Goal: Task Accomplishment & Management: Use online tool/utility

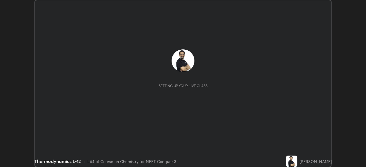
scroll to position [167, 366]
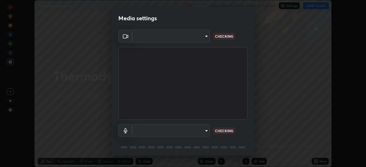
type input "ef407f58ae65e10c1af5a040b6eccf178273e27ca296938399710cc3d85b5032"
click at [147, 131] on body "Erase all Thermodynamics L-12 Recording WAS SCHEDULED TO START AT 9:45 AM Setti…" at bounding box center [183, 83] width 366 height 167
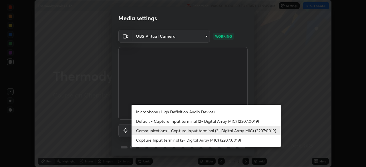
click at [150, 111] on li "Microphone (High Definition Audio Device)" at bounding box center [206, 111] width 149 height 9
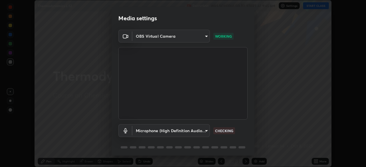
click at [149, 131] on body "Erase all Thermodynamics L-12 Recording WAS SCHEDULED TO START AT 9:45 AM Setti…" at bounding box center [183, 83] width 366 height 167
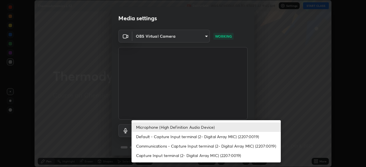
click at [145, 155] on li "Capture Input terminal (2- Digital Array MIC) (2207:0019)" at bounding box center [206, 155] width 149 height 9
type input "5a1f14acecb245962b3e6839b586ca798175aa1dabeb7b35b91f029c14d1209b"
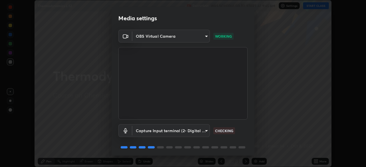
scroll to position [20, 0]
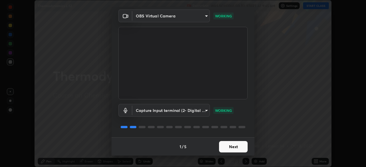
click at [236, 147] on button "Next" at bounding box center [233, 146] width 29 height 11
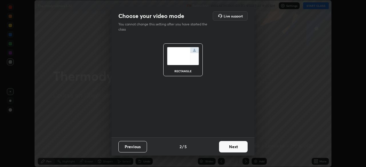
scroll to position [0, 0]
click at [238, 147] on button "Next" at bounding box center [233, 146] width 29 height 11
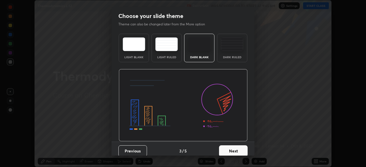
click at [240, 149] on button "Next" at bounding box center [233, 151] width 29 height 11
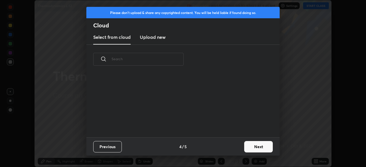
click at [253, 147] on button "Next" at bounding box center [258, 146] width 29 height 11
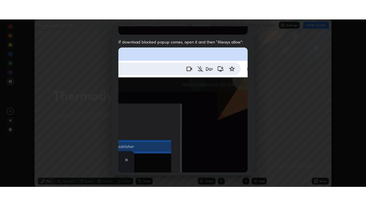
scroll to position [137, 0]
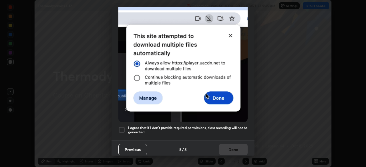
click at [122, 127] on div at bounding box center [122, 130] width 7 height 7
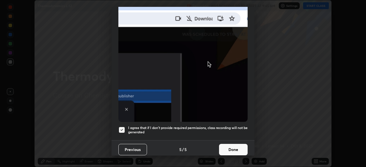
click at [235, 145] on button "Done" at bounding box center [233, 149] width 29 height 11
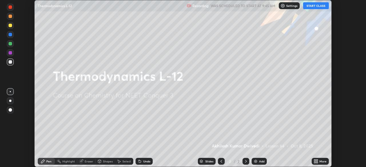
click at [317, 160] on icon at bounding box center [317, 160] width 1 height 1
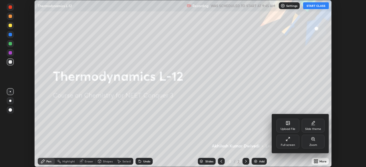
click at [288, 139] on icon at bounding box center [288, 139] width 5 height 5
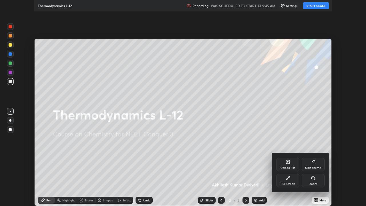
scroll to position [206, 366]
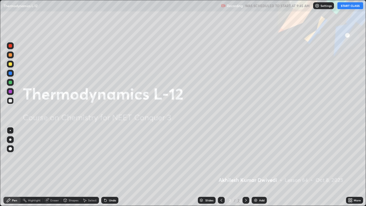
click at [255, 167] on img at bounding box center [256, 200] width 5 height 5
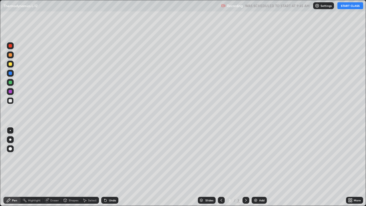
click at [346, 6] on button "START CLASS" at bounding box center [351, 5] width 26 height 7
click at [254, 167] on img at bounding box center [256, 200] width 5 height 5
click at [256, 167] on img at bounding box center [256, 200] width 5 height 5
click at [255, 167] on img at bounding box center [256, 200] width 5 height 5
click at [257, 167] on img at bounding box center [256, 200] width 5 height 5
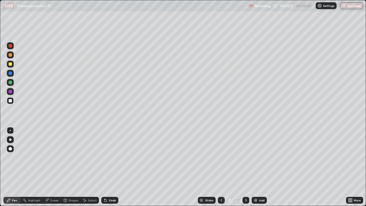
click at [255, 167] on img at bounding box center [256, 200] width 5 height 5
click at [256, 167] on img at bounding box center [256, 200] width 5 height 5
click at [254, 167] on img at bounding box center [256, 200] width 5 height 5
click at [13, 64] on div at bounding box center [10, 64] width 7 height 7
click at [350, 7] on button "End Class" at bounding box center [351, 5] width 23 height 7
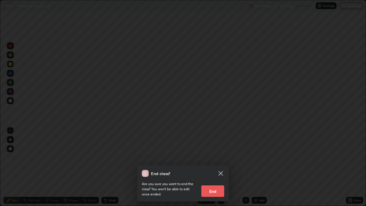
click at [216, 167] on button "End" at bounding box center [213, 190] width 23 height 11
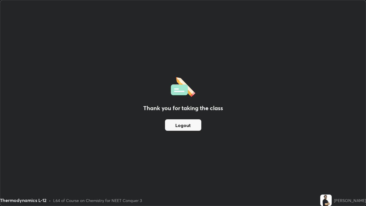
click at [191, 125] on button "Logout" at bounding box center [183, 124] width 36 height 11
